Goal: Task Accomplishment & Management: Manage account settings

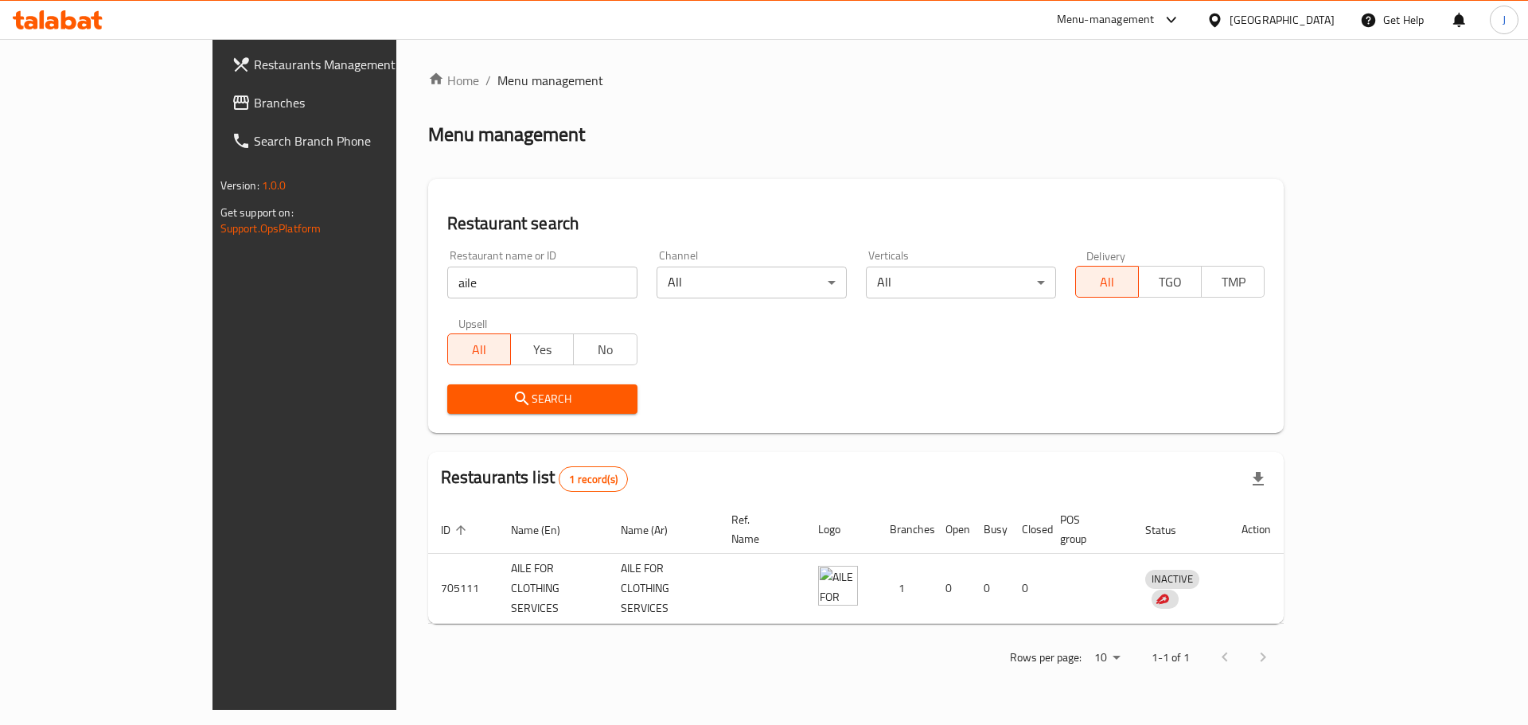
click at [447, 274] on input "aile" at bounding box center [542, 283] width 190 height 32
type input "luke"
click button "Search" at bounding box center [542, 398] width 190 height 29
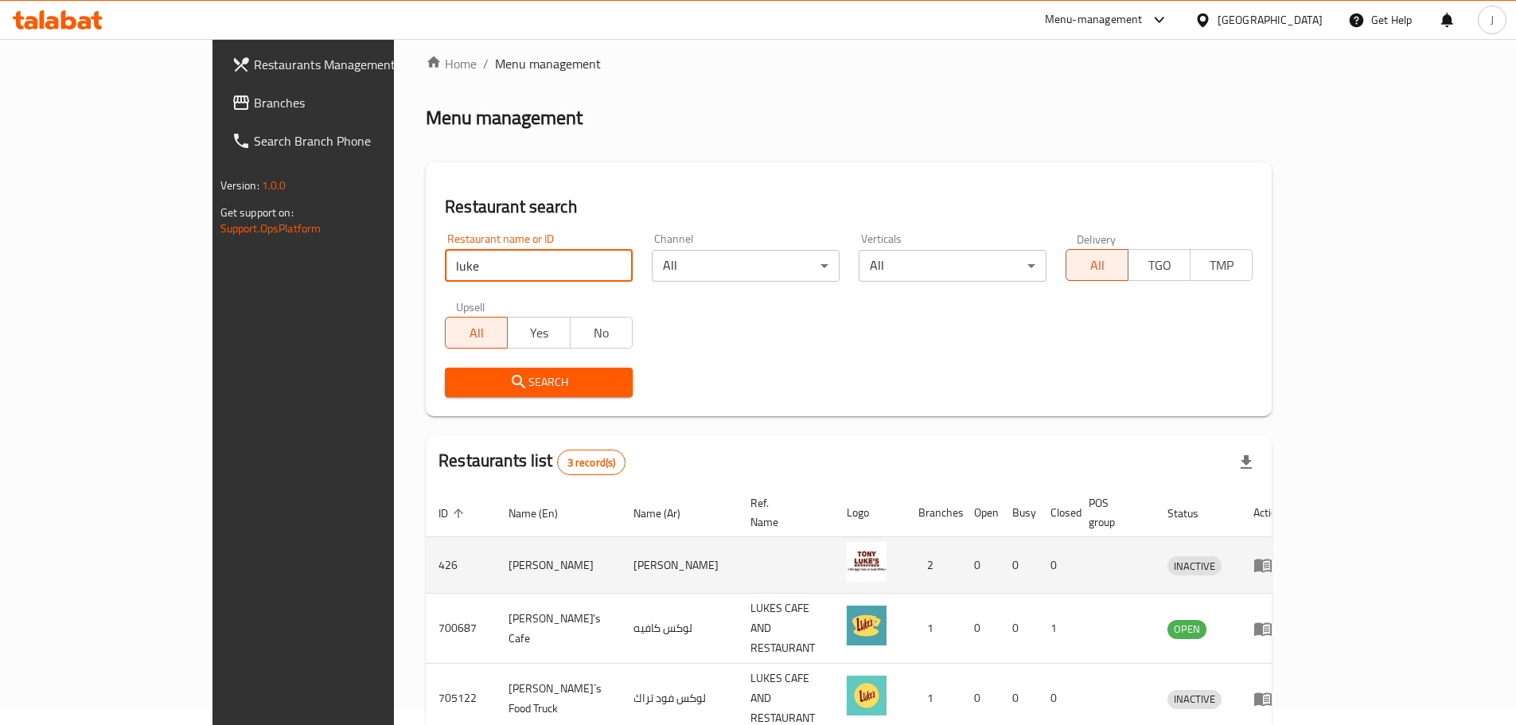
scroll to position [67, 0]
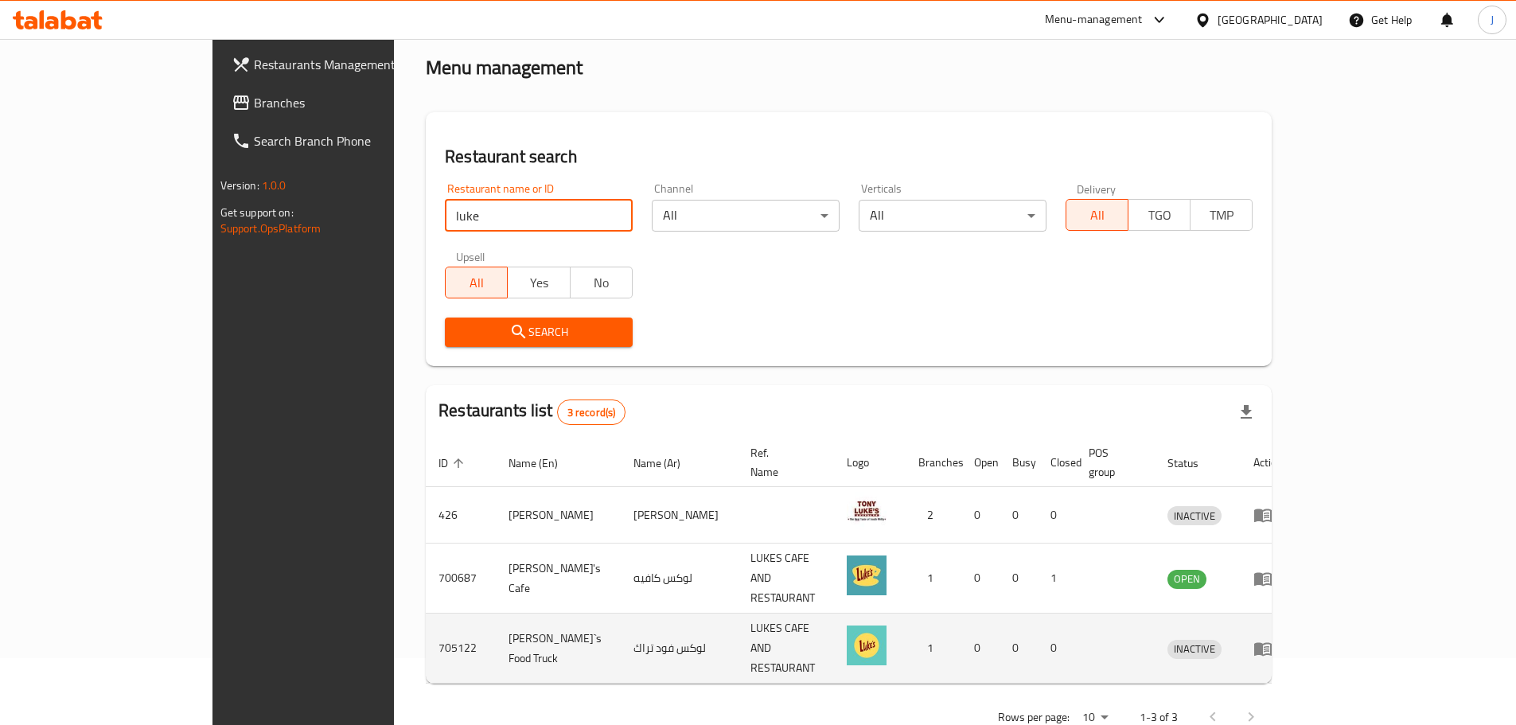
click at [1272, 642] on icon "enhanced table" at bounding box center [1263, 649] width 18 height 14
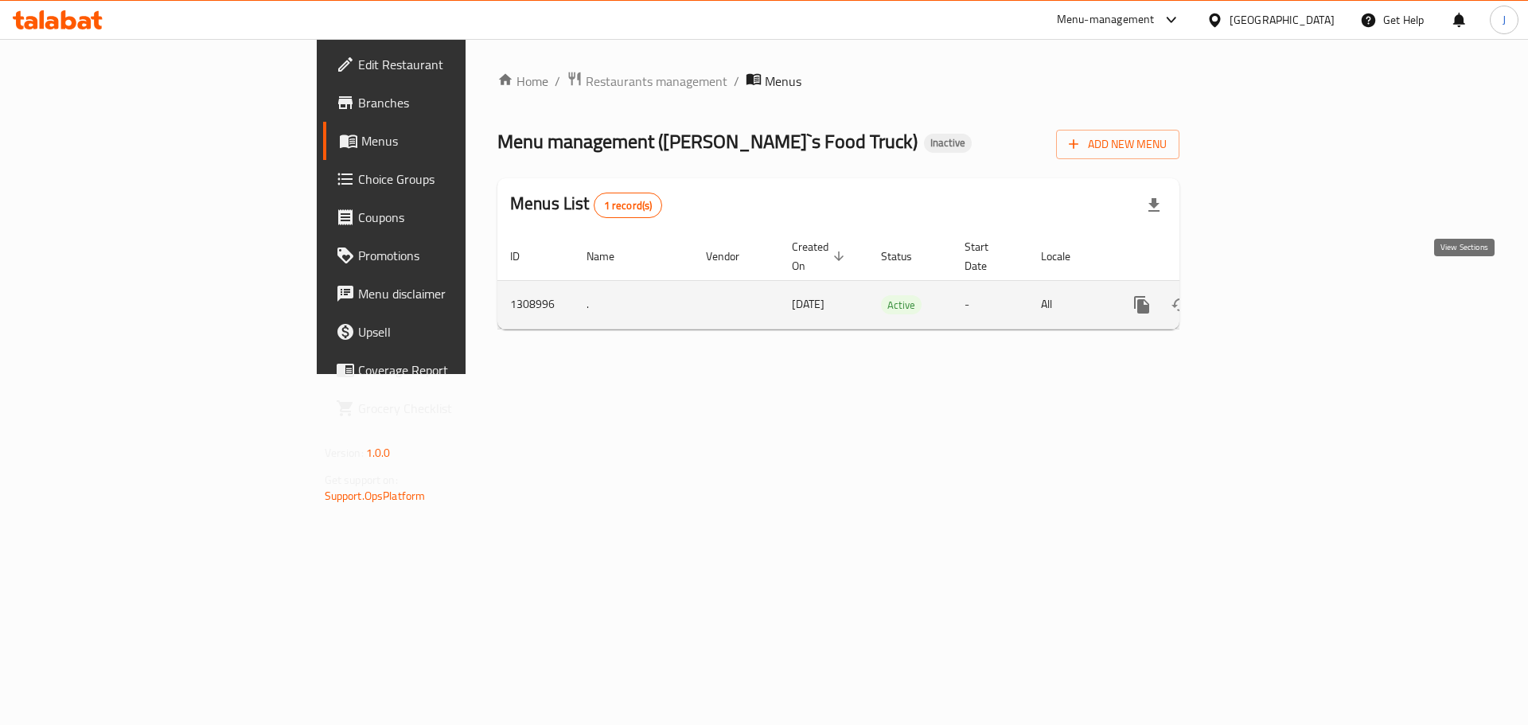
click at [1266, 295] on icon "enhanced table" at bounding box center [1256, 304] width 19 height 19
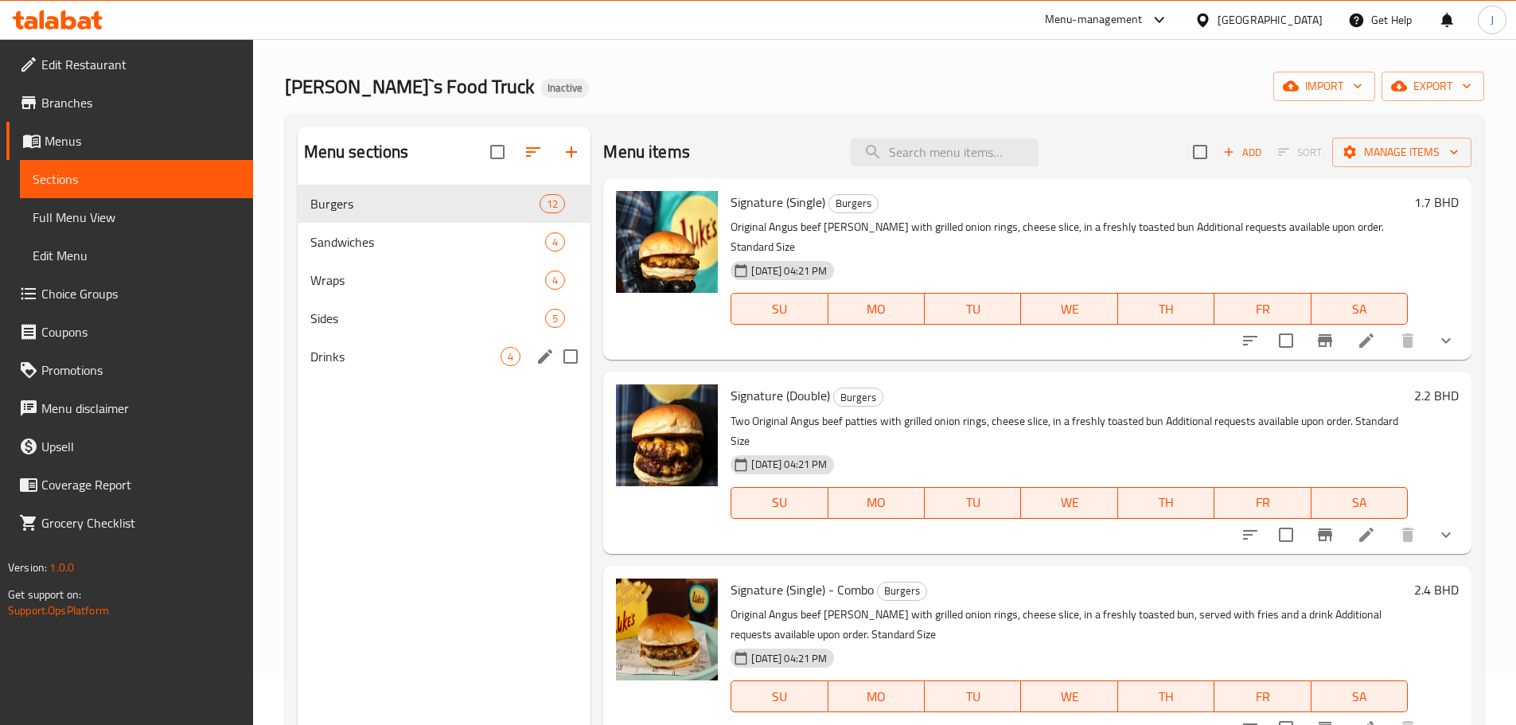
scroll to position [80, 0]
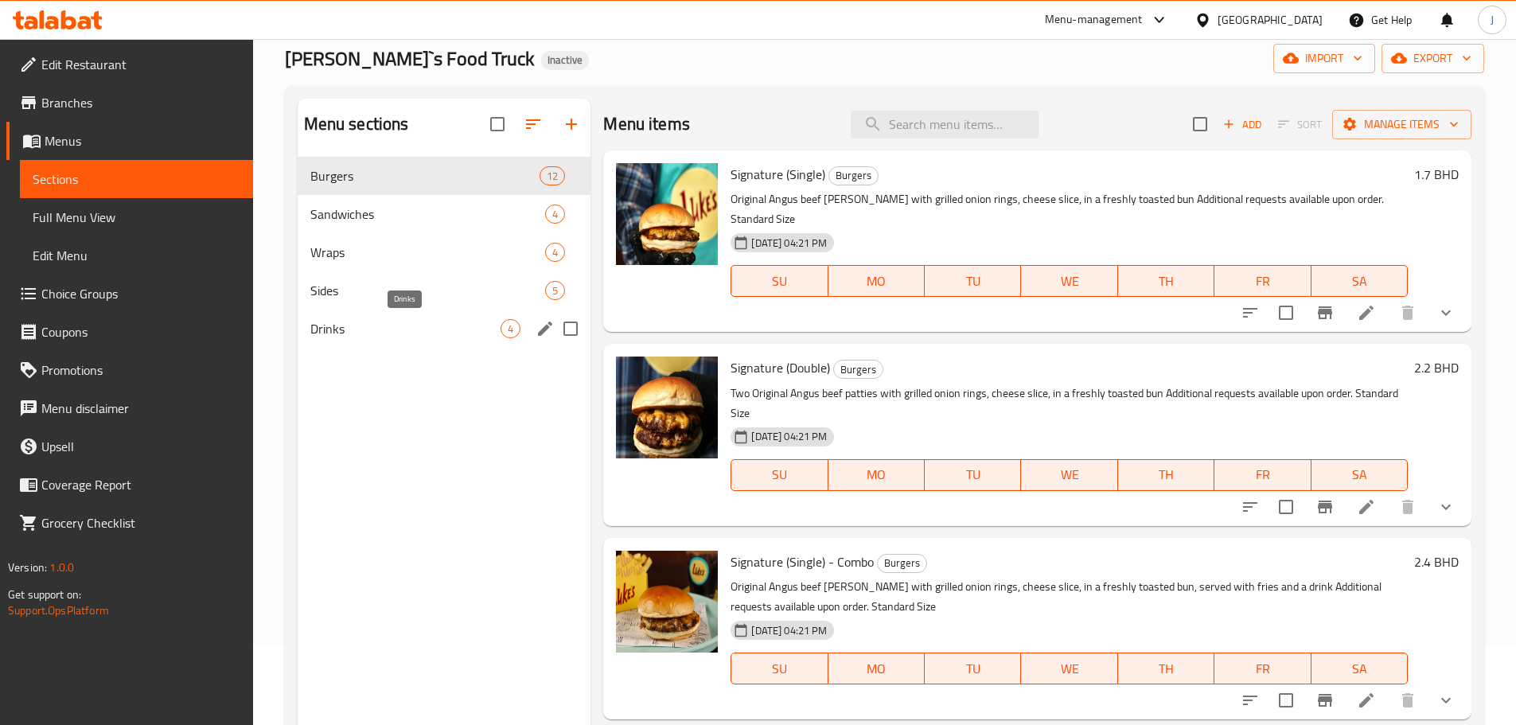
click at [380, 325] on span "Drinks" at bounding box center [405, 328] width 191 height 19
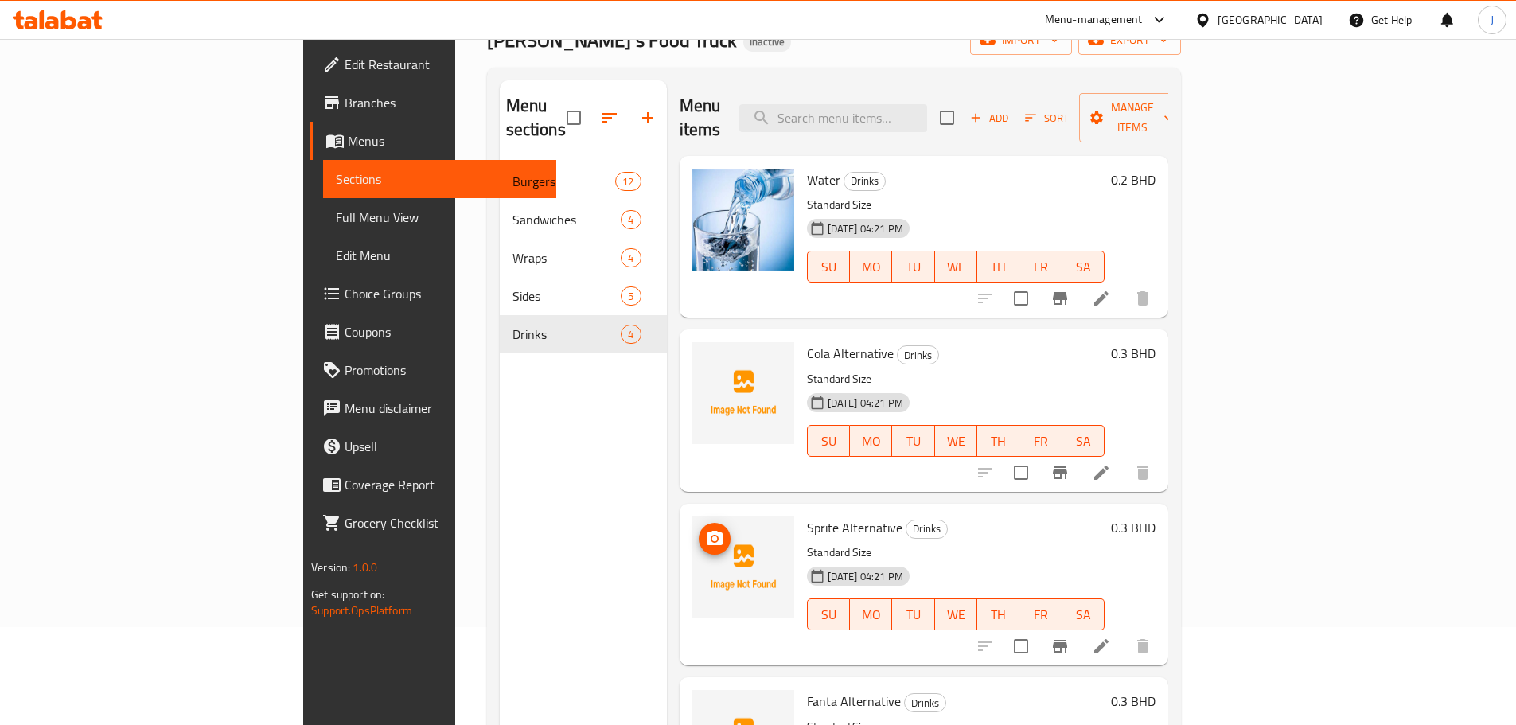
scroll to position [64, 0]
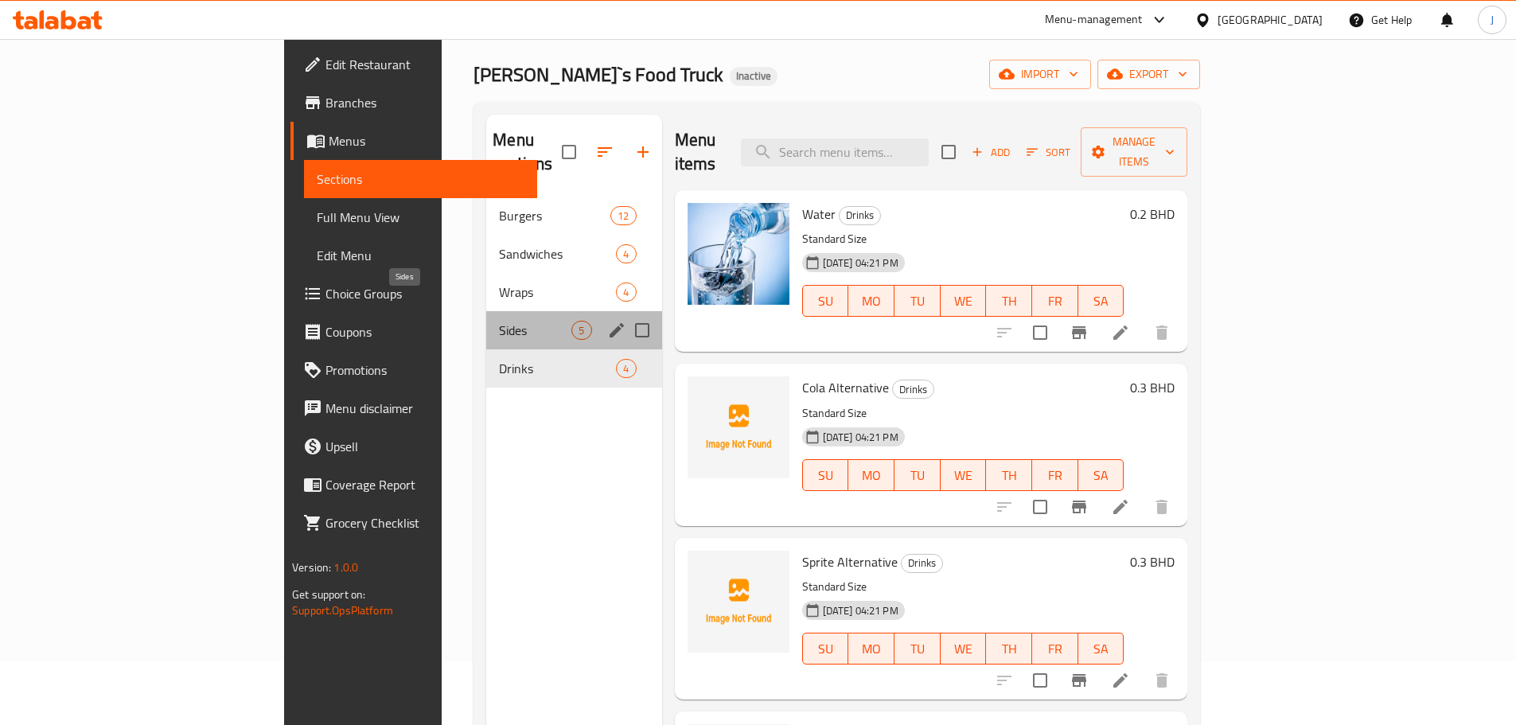
click at [499, 321] on span "Sides" at bounding box center [535, 330] width 72 height 19
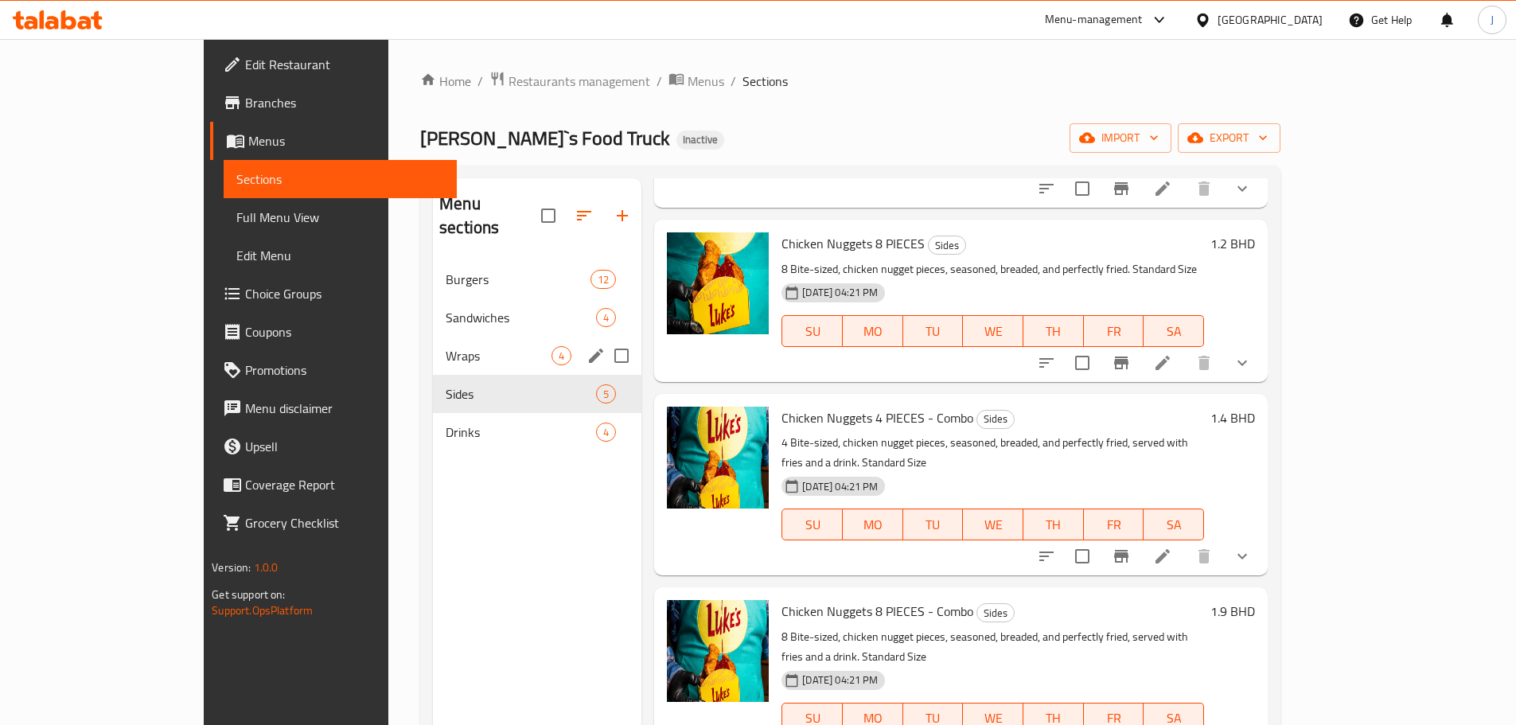
click at [446, 346] on span "Wraps" at bounding box center [499, 355] width 106 height 19
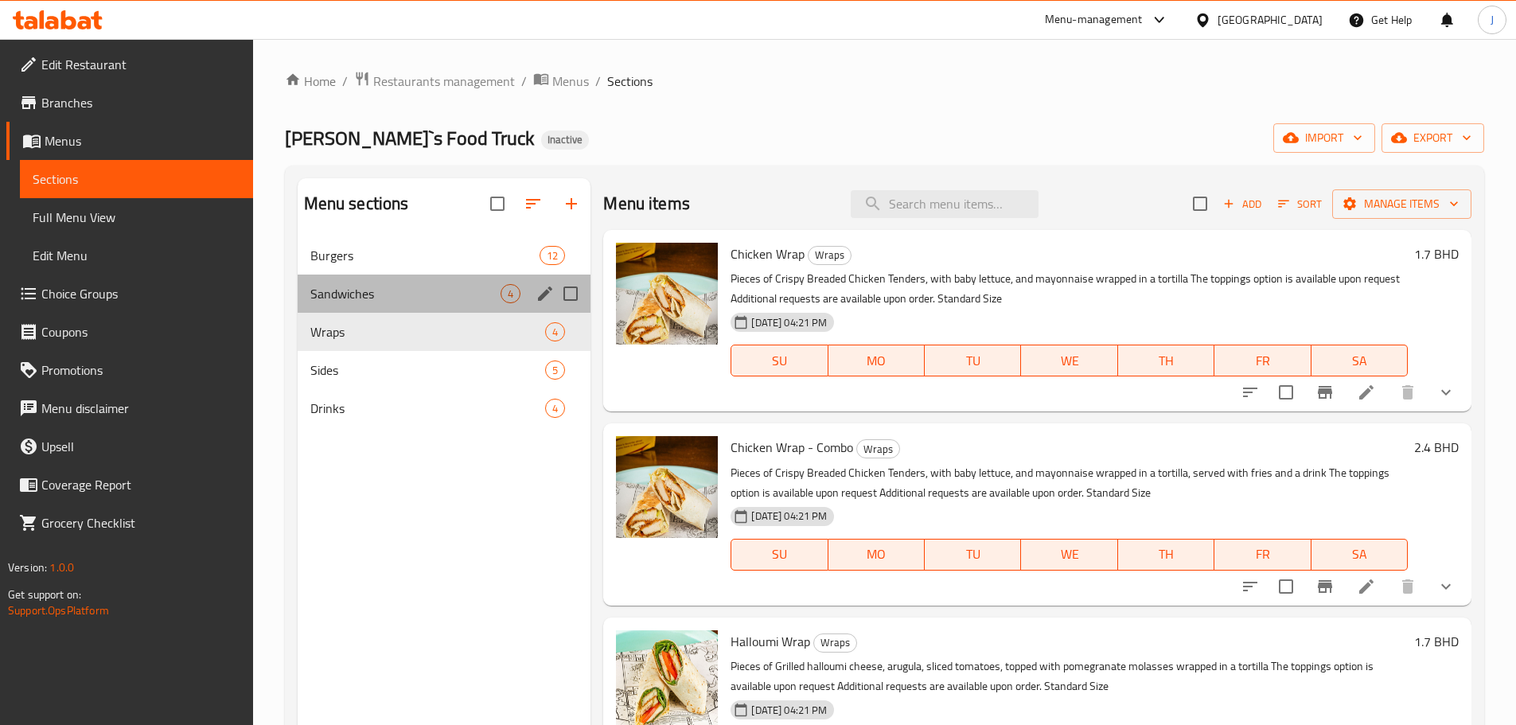
click at [431, 275] on div "Sandwiches 4" at bounding box center [445, 294] width 294 height 38
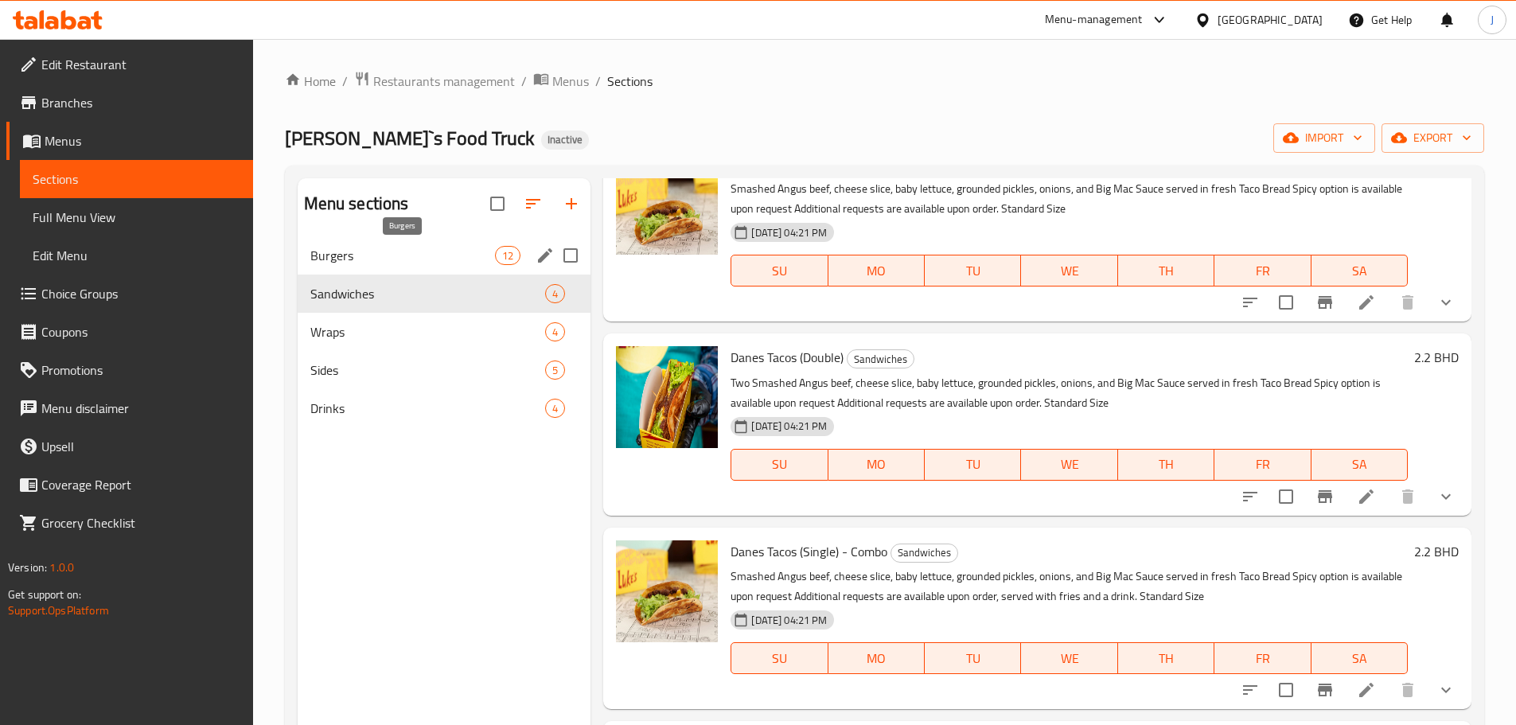
click at [380, 260] on span "Burgers" at bounding box center [402, 255] width 185 height 19
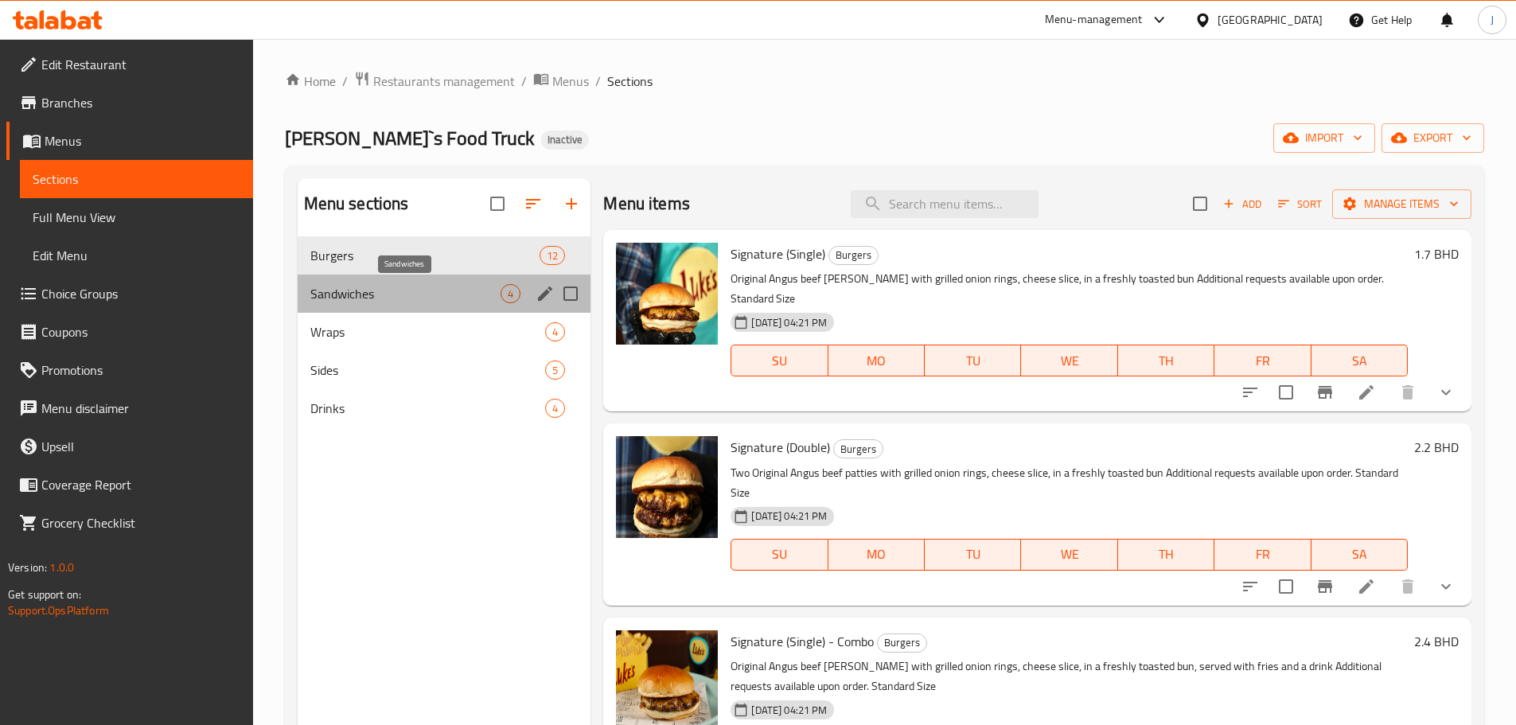
click at [318, 295] on span "Sandwiches" at bounding box center [405, 293] width 191 height 19
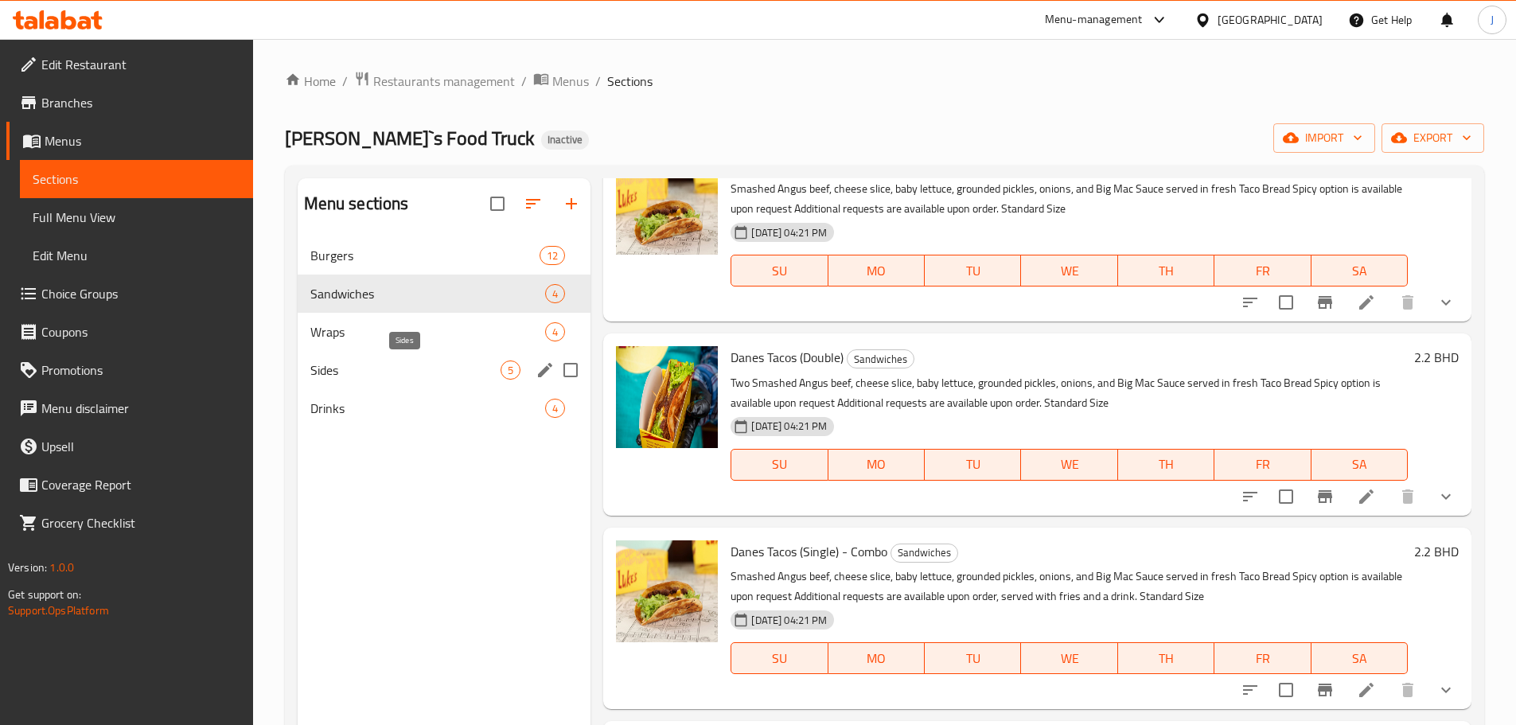
click at [328, 377] on span "Sides" at bounding box center [405, 369] width 191 height 19
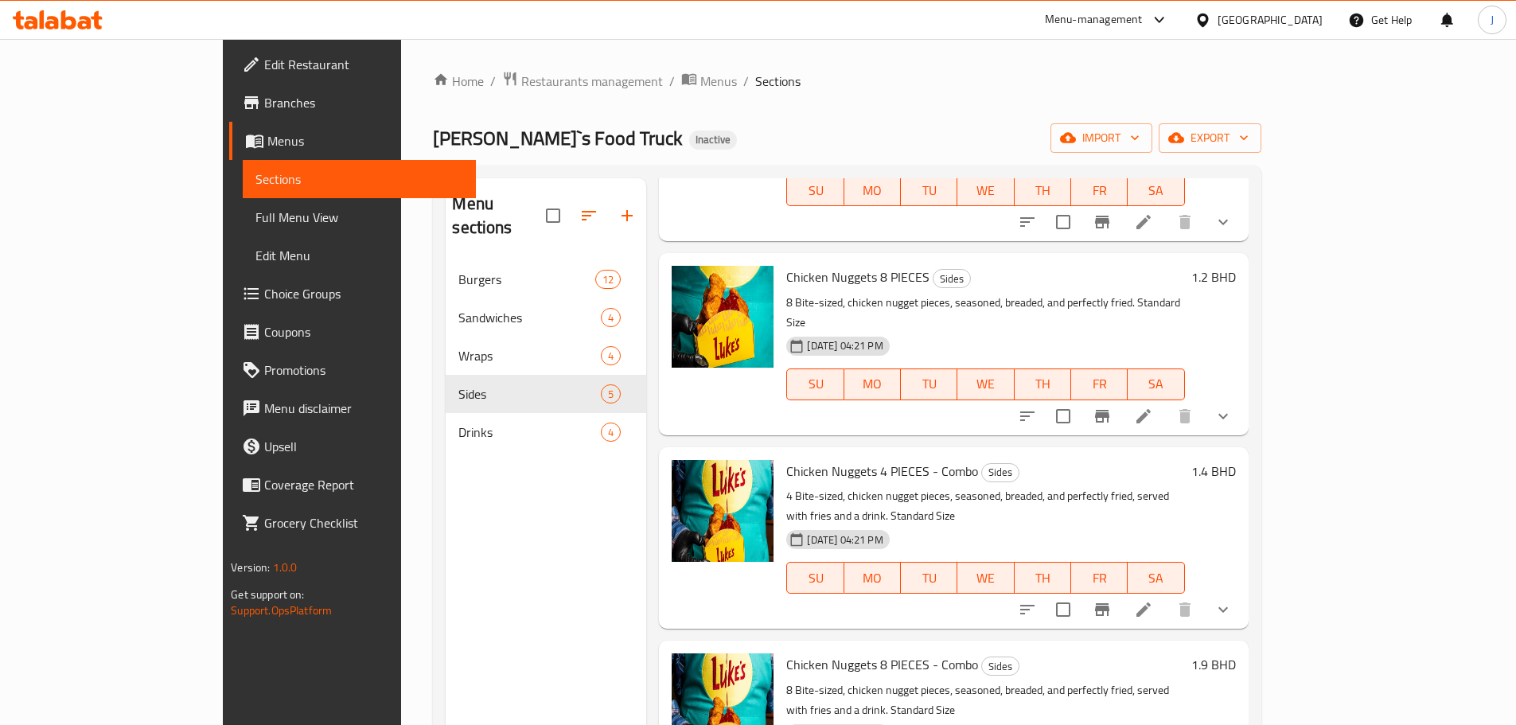
scroll to position [184, 0]
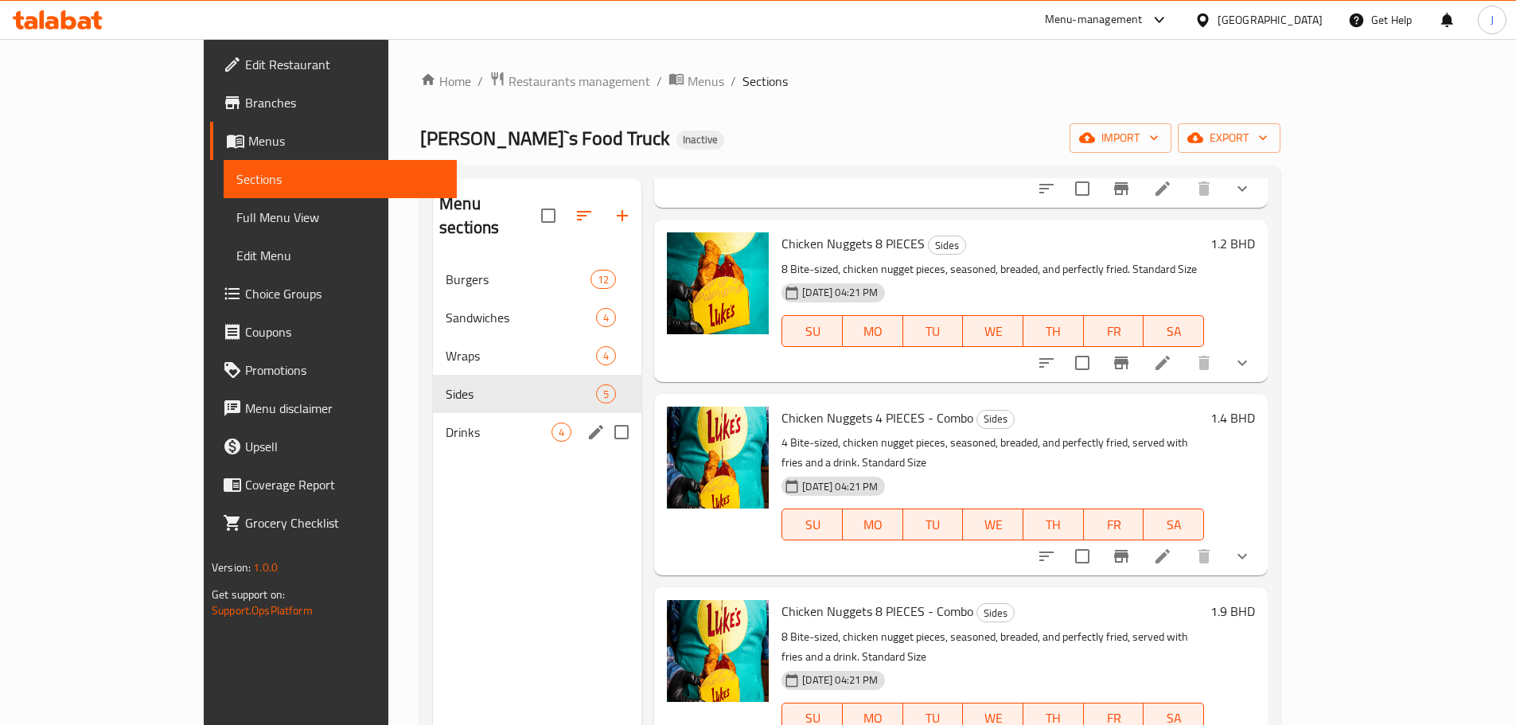
click at [433, 413] on div "Drinks 4" at bounding box center [537, 432] width 208 height 38
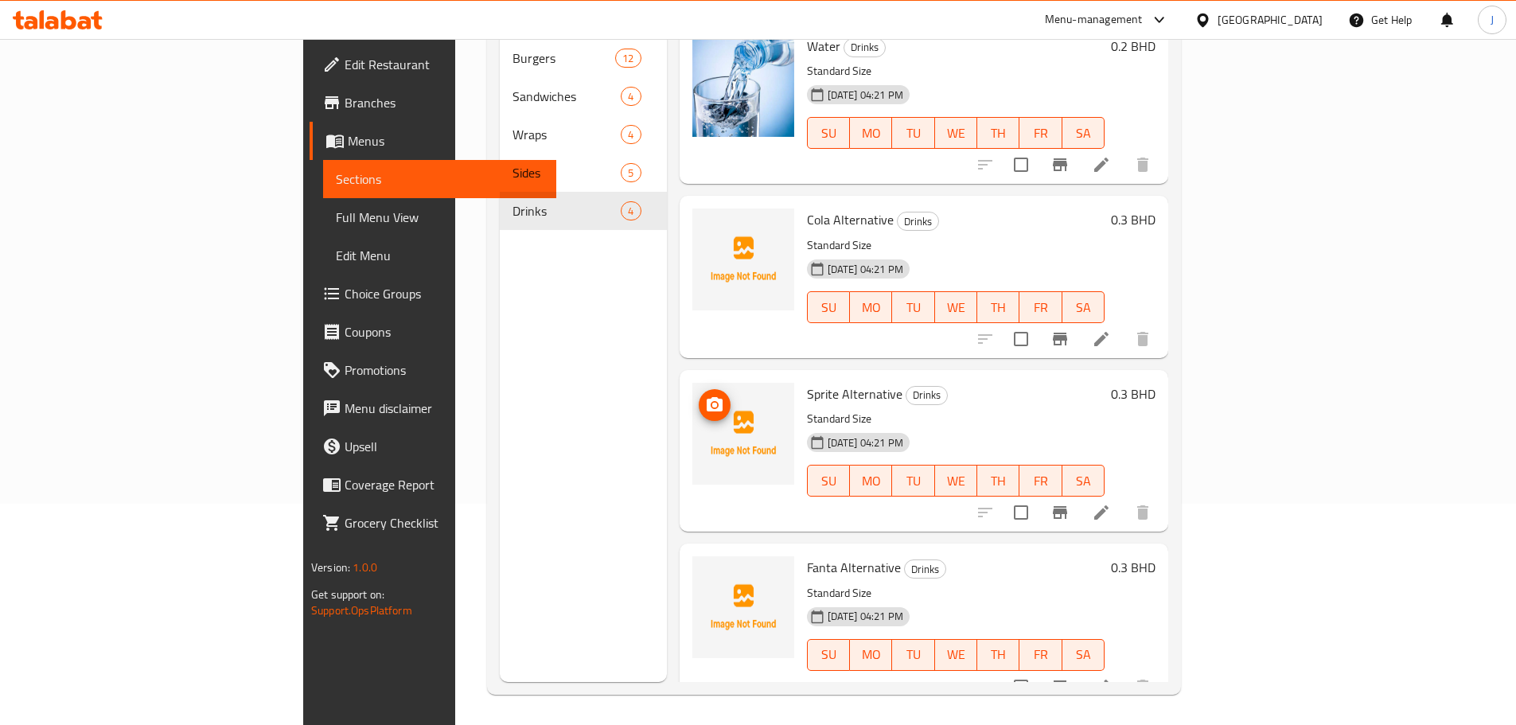
scroll to position [223, 0]
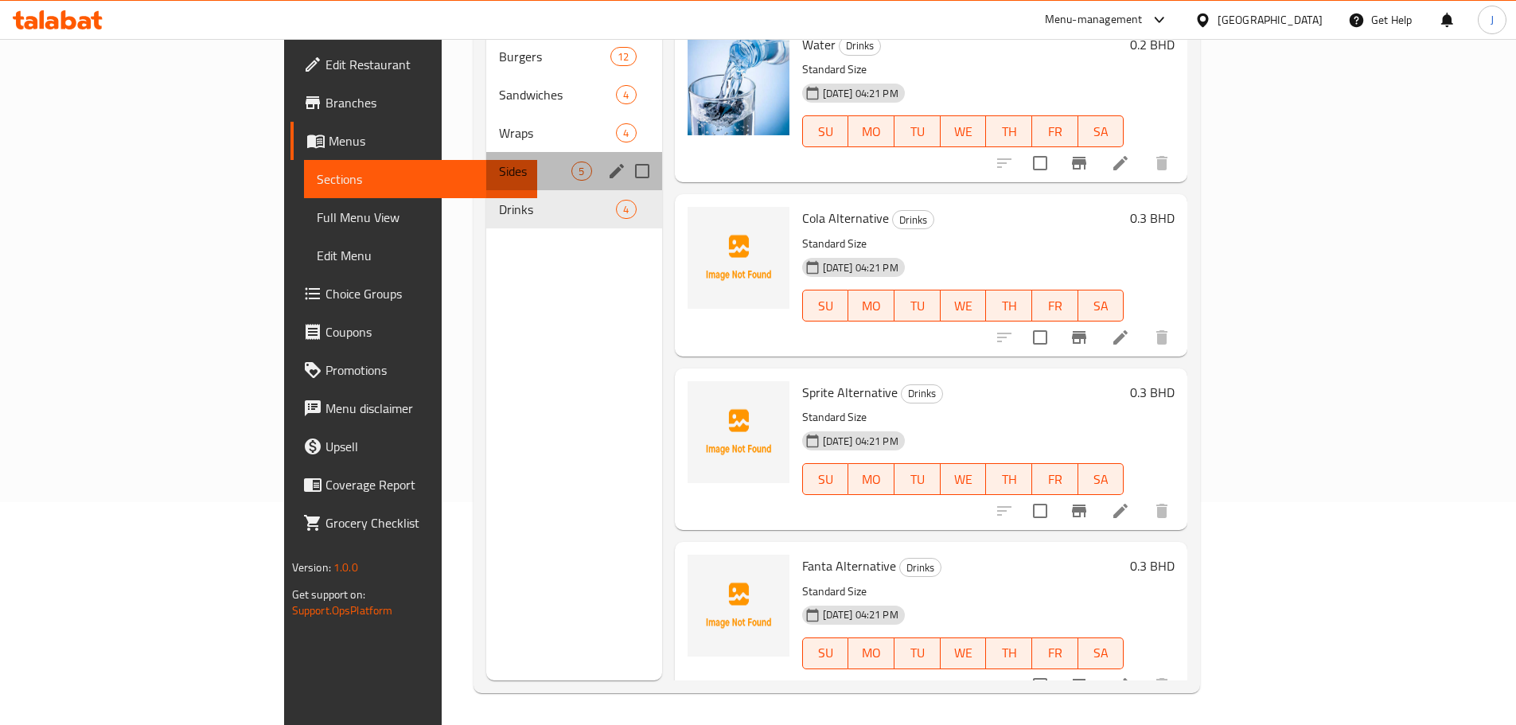
click at [486, 162] on div "Sides 5" at bounding box center [573, 171] width 175 height 38
